Goal: Check status: Check status

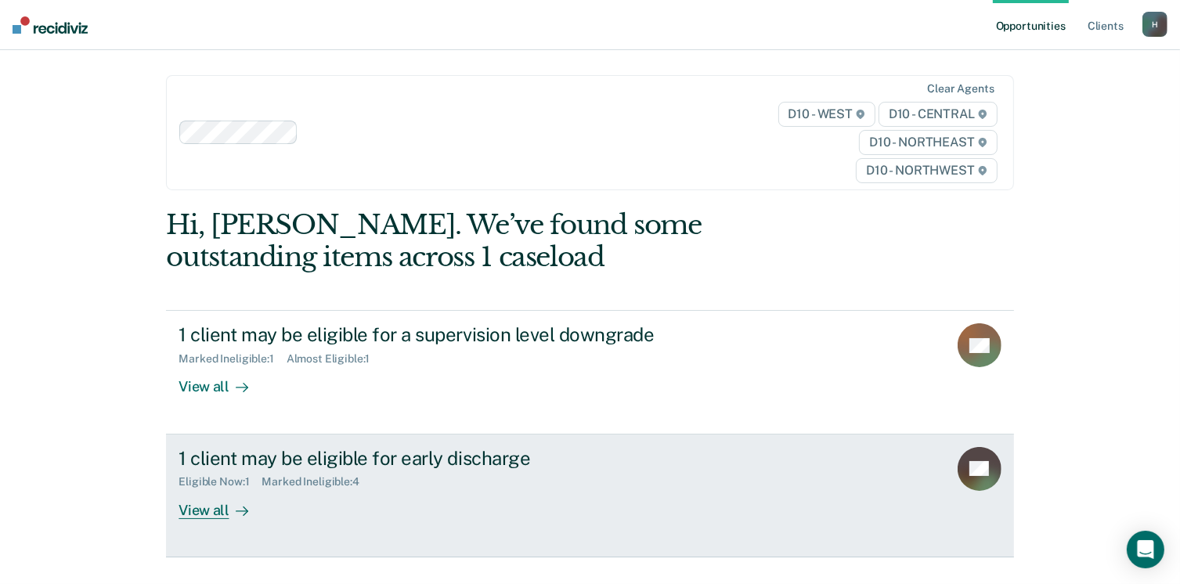
click at [204, 507] on div "View all" at bounding box center [223, 504] width 88 height 31
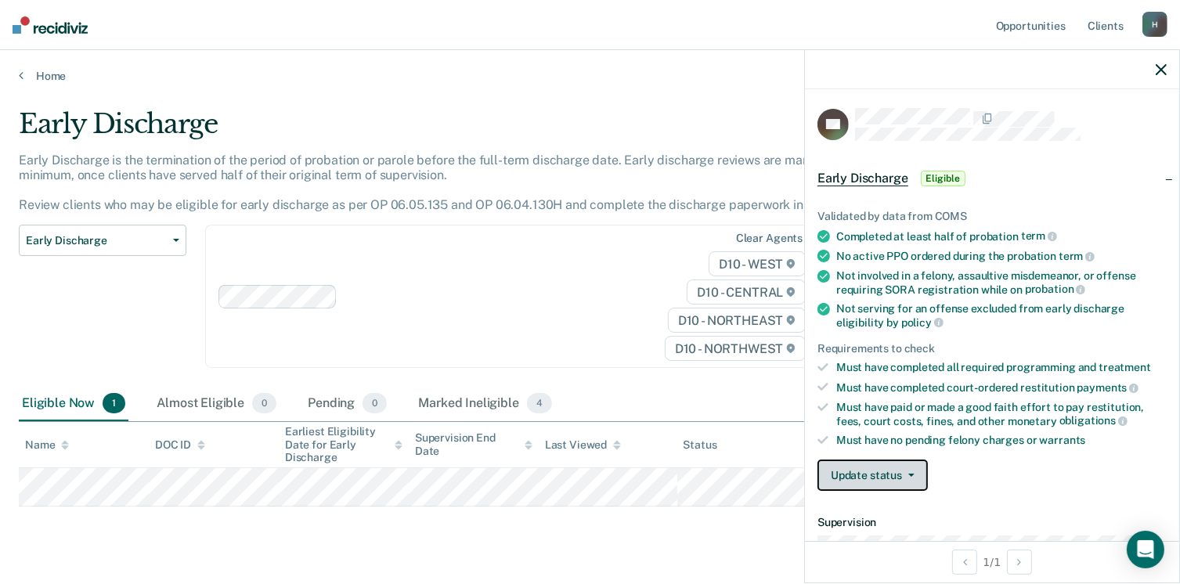
click at [870, 478] on button "Update status" at bounding box center [872, 475] width 110 height 31
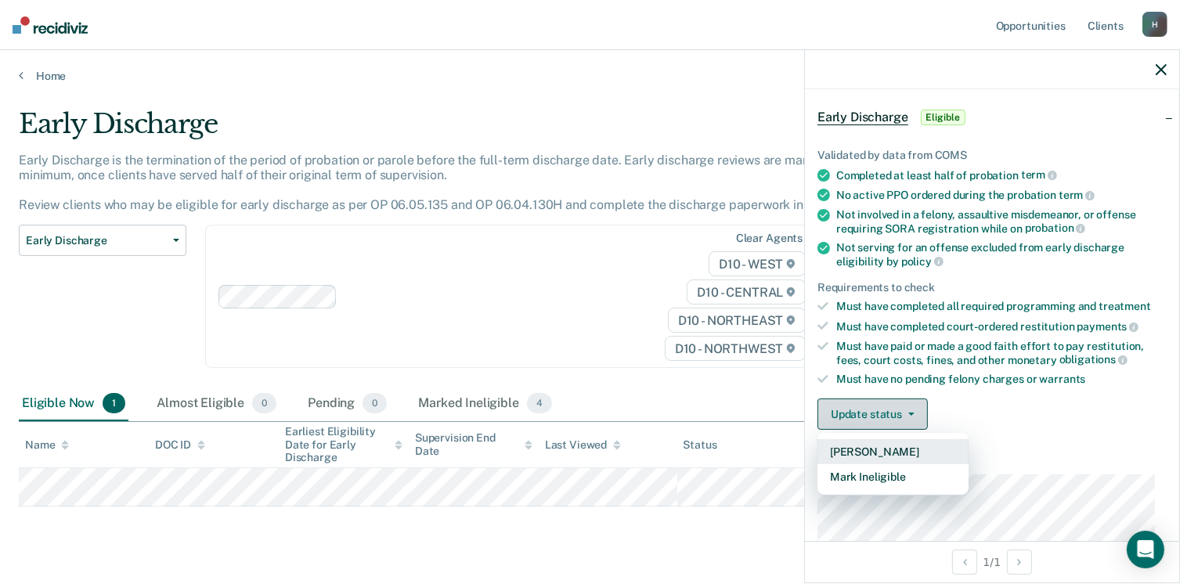
scroll to position [157, 0]
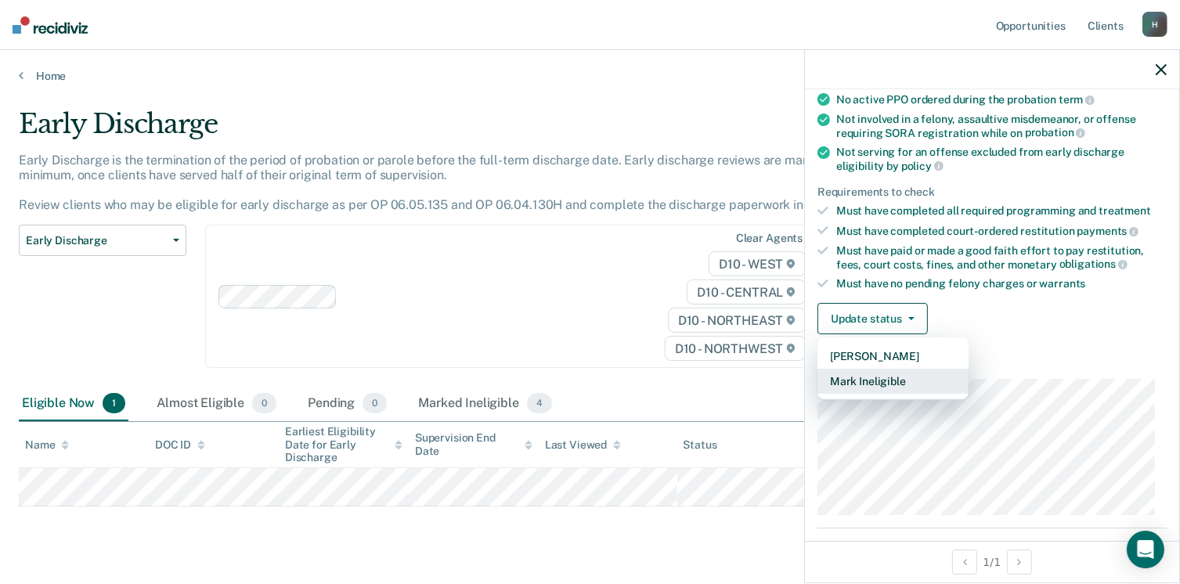
click at [883, 373] on button "Mark Ineligible" at bounding box center [892, 381] width 151 height 25
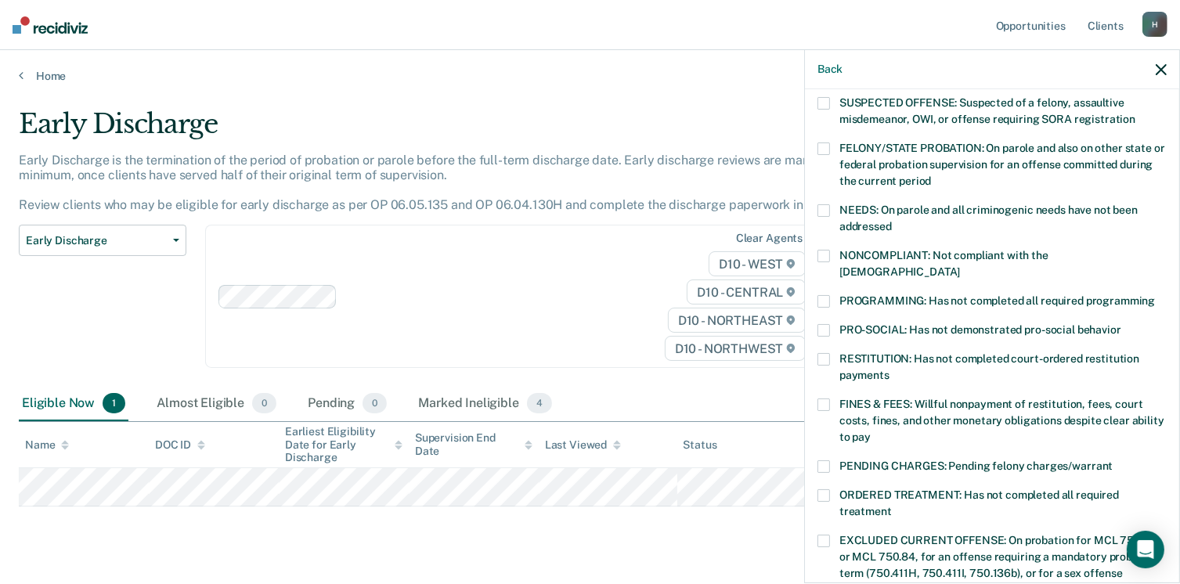
click at [843, 294] on span "PROGRAMMING: Has not completed all required programming" at bounding box center [997, 300] width 316 height 13
click at [1155, 295] on input "PROGRAMMING: Has not completed all required programming" at bounding box center [1155, 295] width 0 height 0
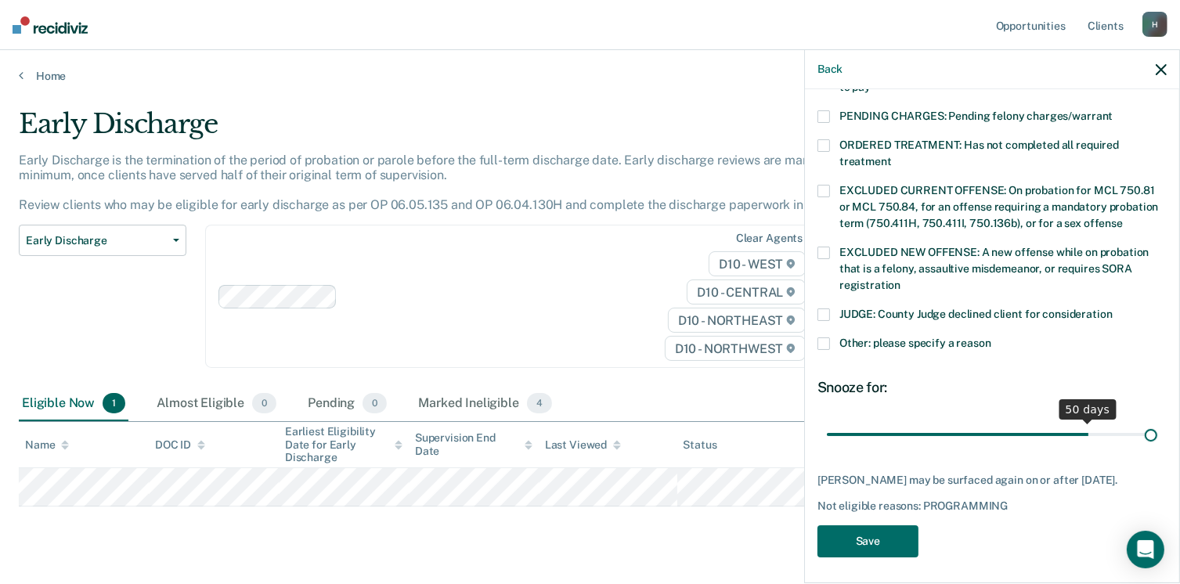
scroll to position [493, 0]
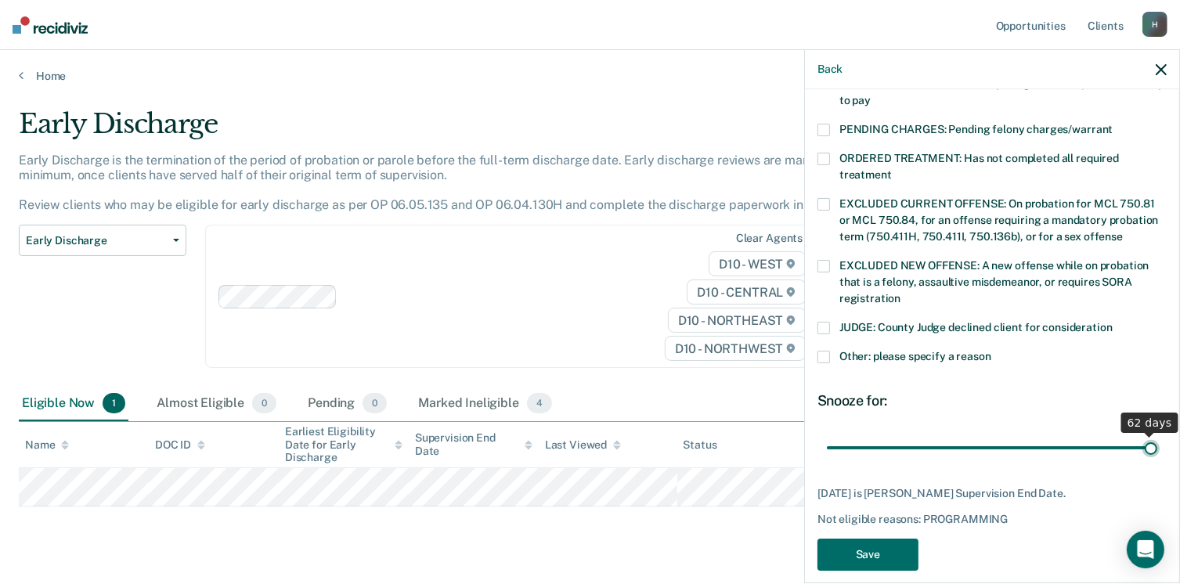
drag, startPoint x: 976, startPoint y: 419, endPoint x: 1162, endPoint y: 391, distance: 187.7
type input "62"
click at [1157, 435] on input "range" at bounding box center [992, 448] width 330 height 27
click at [883, 539] on button "Save" at bounding box center [867, 555] width 101 height 32
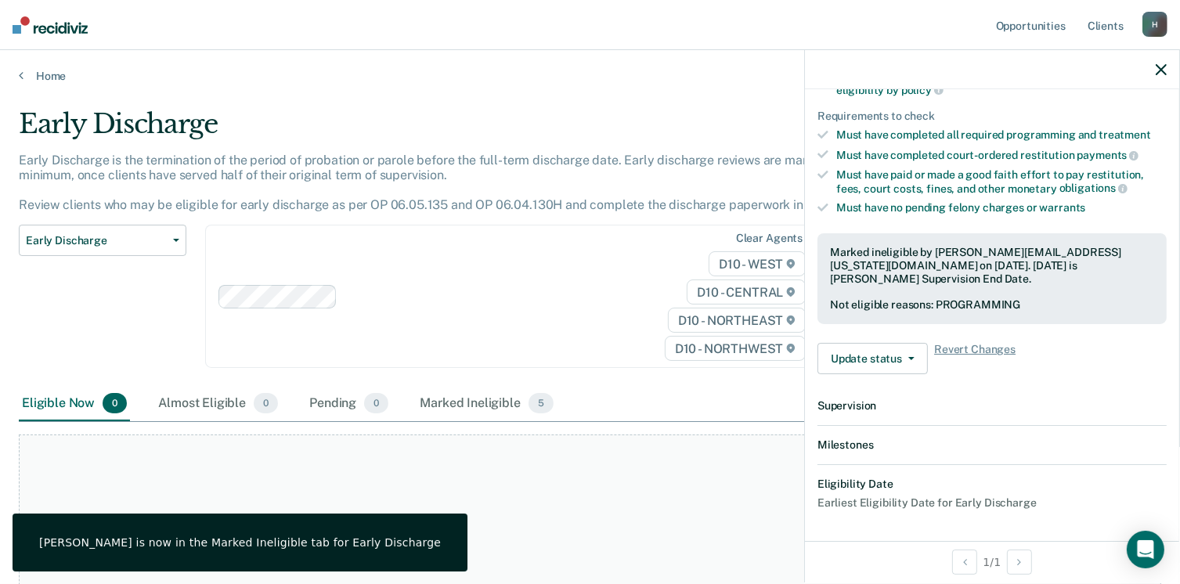
scroll to position [405, 0]
